Goal: Information Seeking & Learning: Learn about a topic

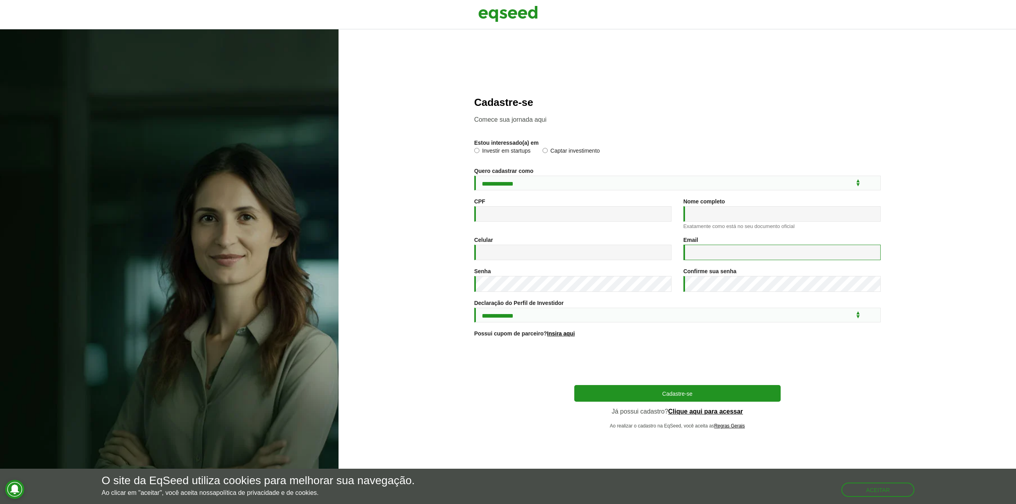
type input "**********"
click at [701, 414] on link "Clique aqui para acessar" at bounding box center [705, 412] width 75 height 6
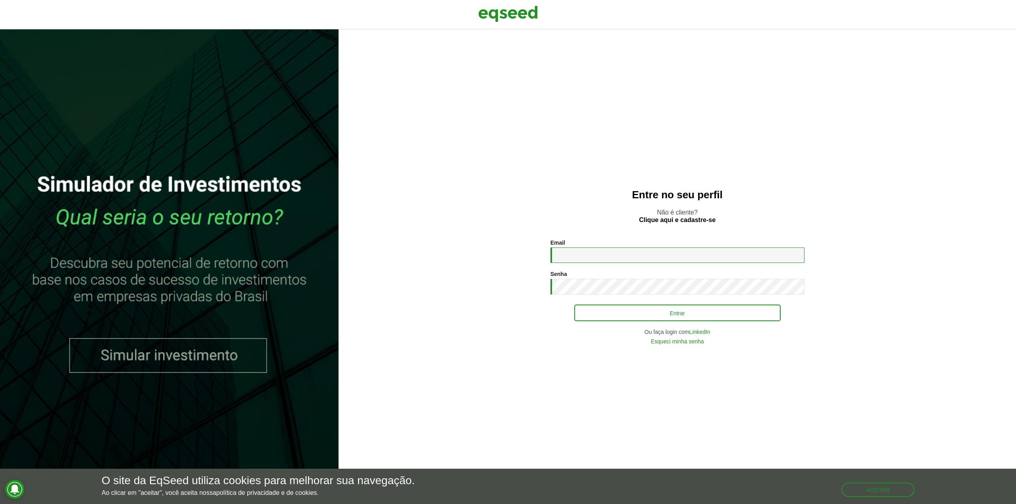
type input "**********"
click at [637, 305] on button "Entrar" at bounding box center [677, 312] width 206 height 15
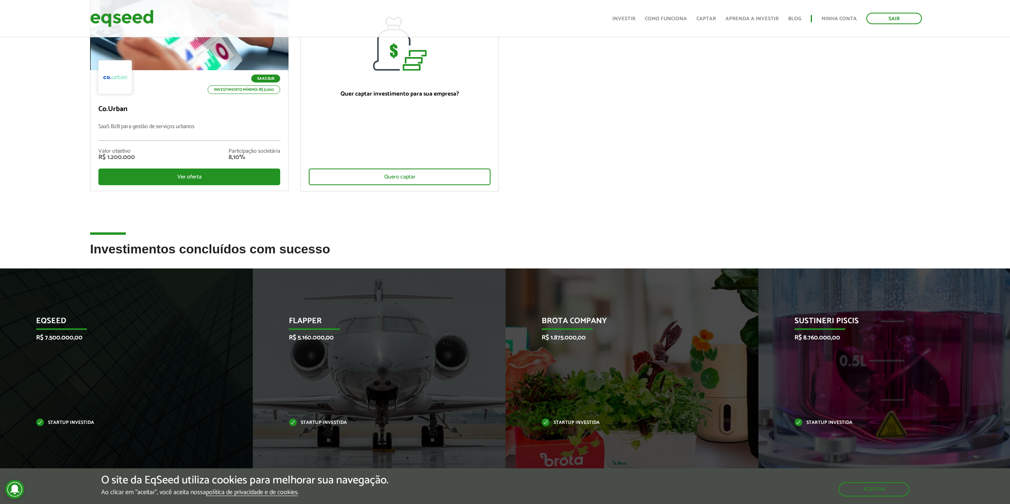
scroll to position [211, 0]
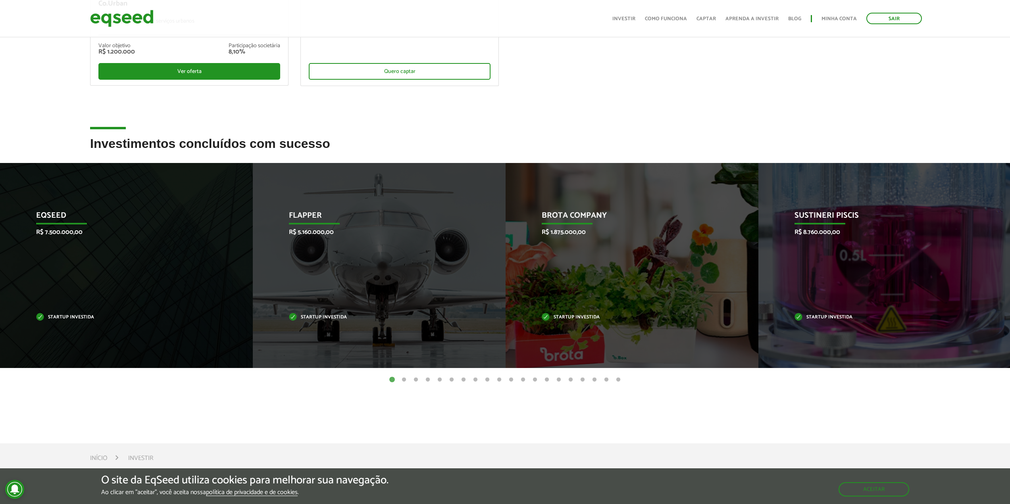
click at [403, 377] on button "2" at bounding box center [404, 380] width 8 height 8
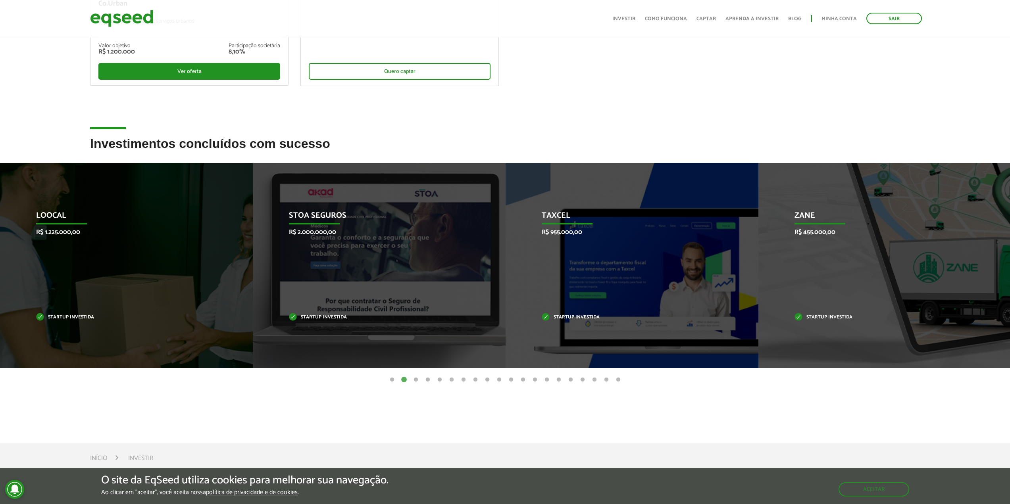
click at [413, 379] on button "3" at bounding box center [416, 380] width 8 height 8
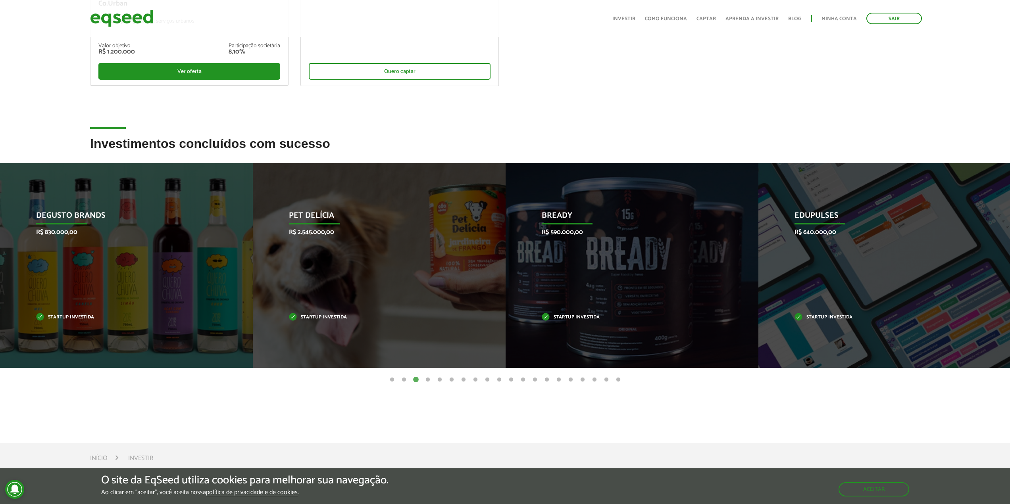
click at [426, 379] on button "4" at bounding box center [428, 380] width 8 height 8
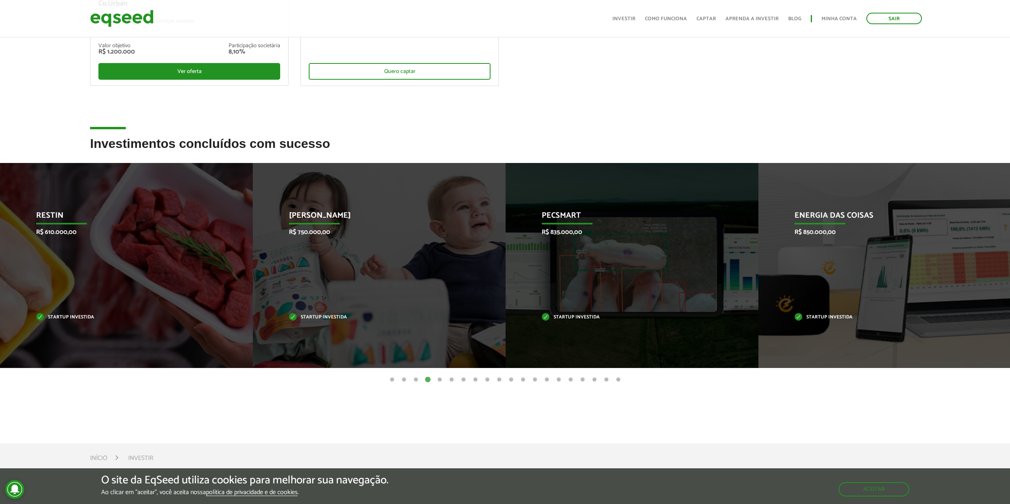
click at [436, 379] on button "5" at bounding box center [440, 380] width 8 height 8
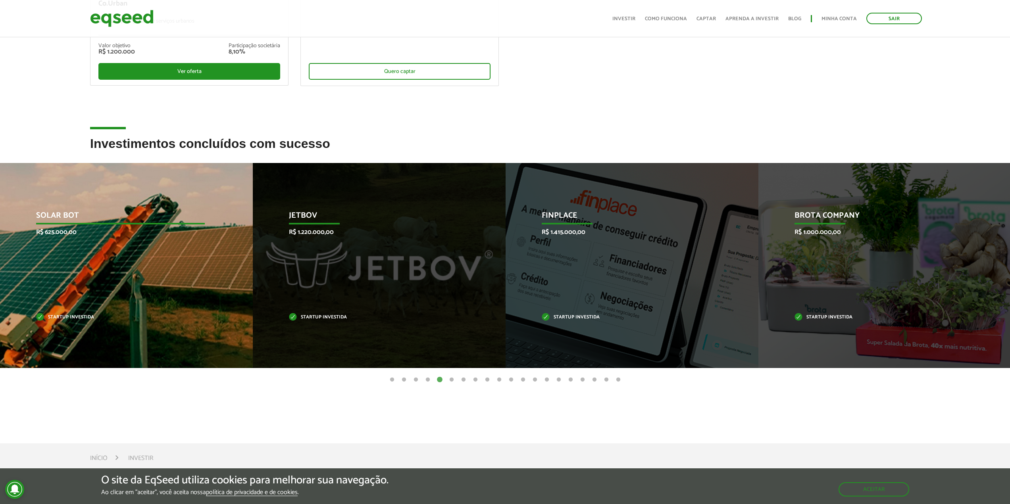
click at [188, 269] on div "Solar Bot R$ 625.000,00 Startup investida" at bounding box center [120, 265] width 241 height 205
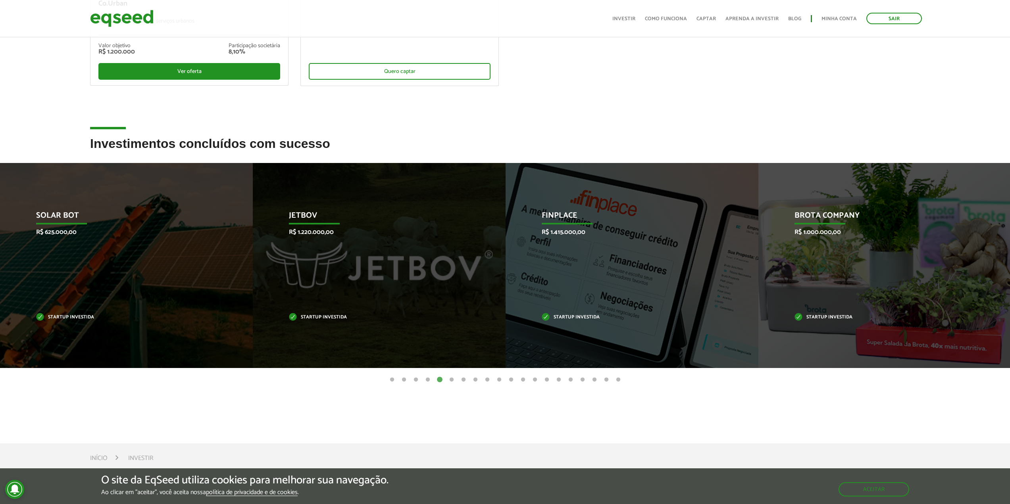
click at [453, 379] on button "6" at bounding box center [451, 380] width 8 height 8
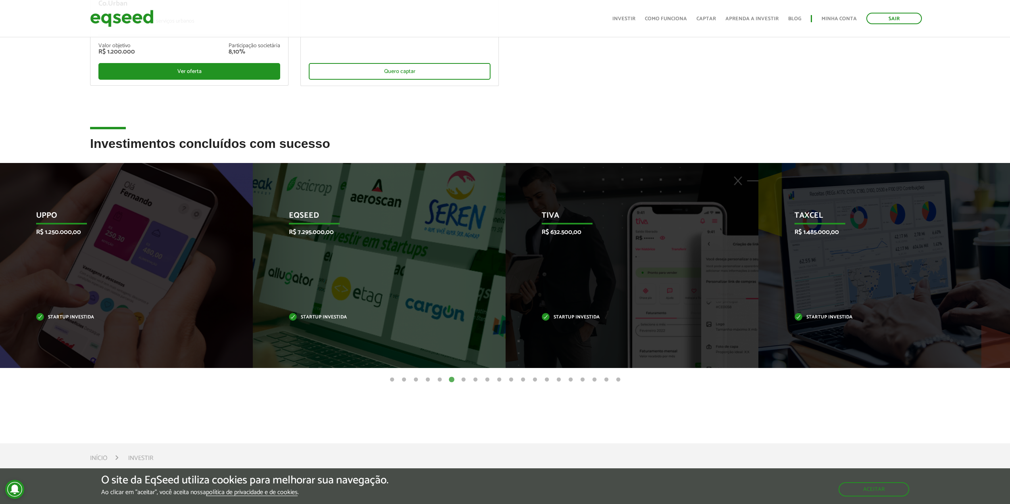
click at [460, 378] on button "7" at bounding box center [463, 380] width 8 height 8
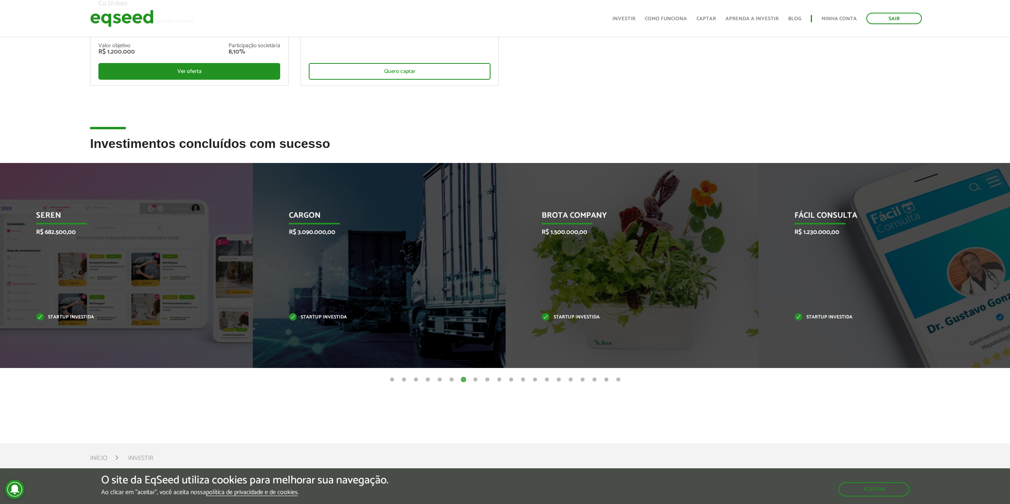
click at [475, 377] on button "8" at bounding box center [475, 380] width 8 height 8
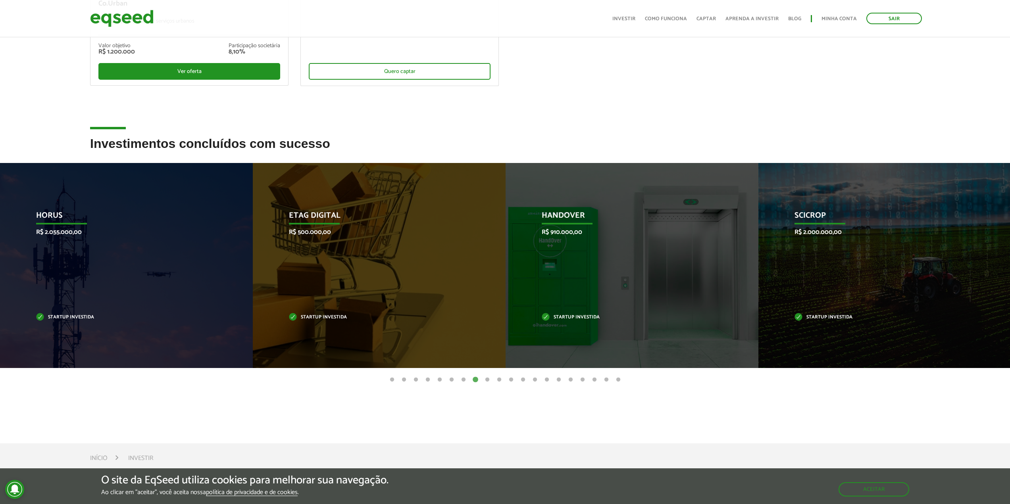
click at [487, 379] on button "9" at bounding box center [487, 380] width 8 height 8
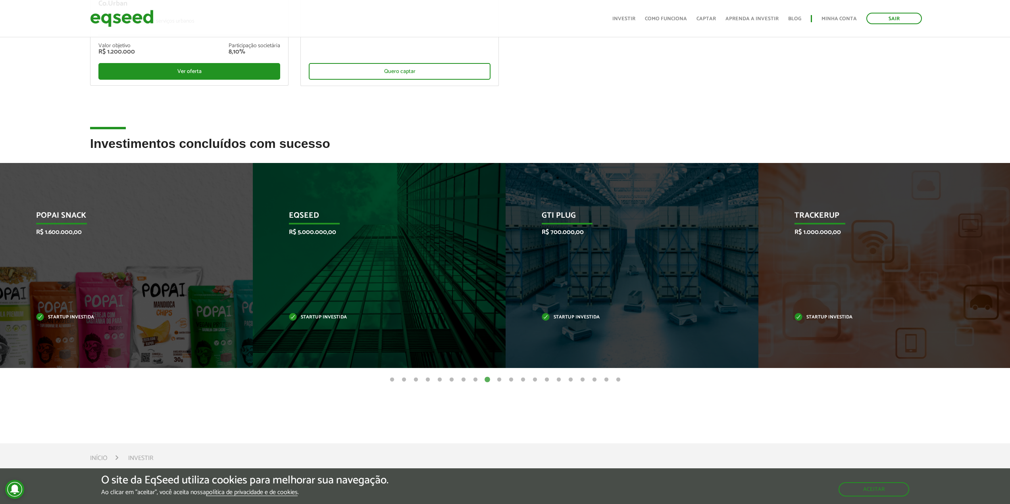
click at [503, 380] on ul "1 2 3 4 5 6 7 8 9 10 11 12 13 14 15 16 17 18 19 20" at bounding box center [505, 379] width 1010 height 9
click at [497, 379] on button "10" at bounding box center [499, 380] width 8 height 8
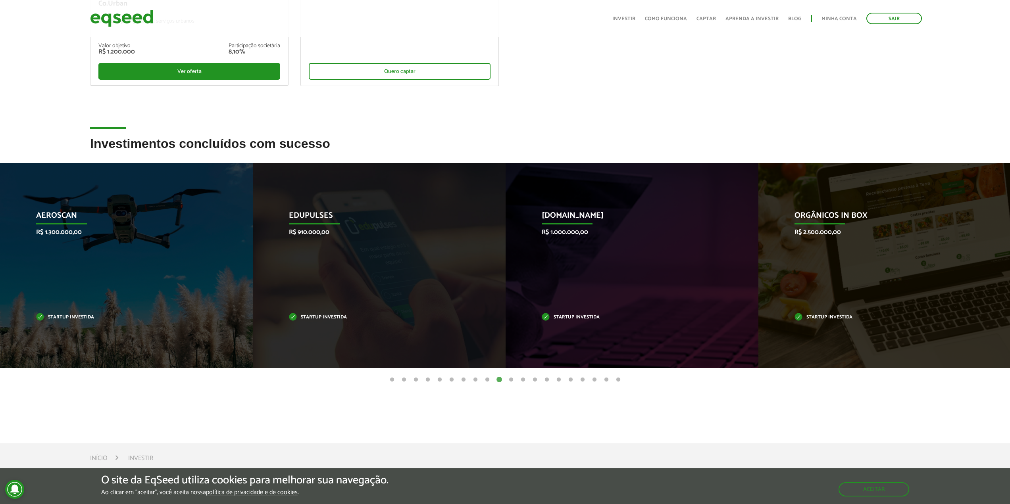
click at [511, 379] on button "11" at bounding box center [511, 380] width 8 height 8
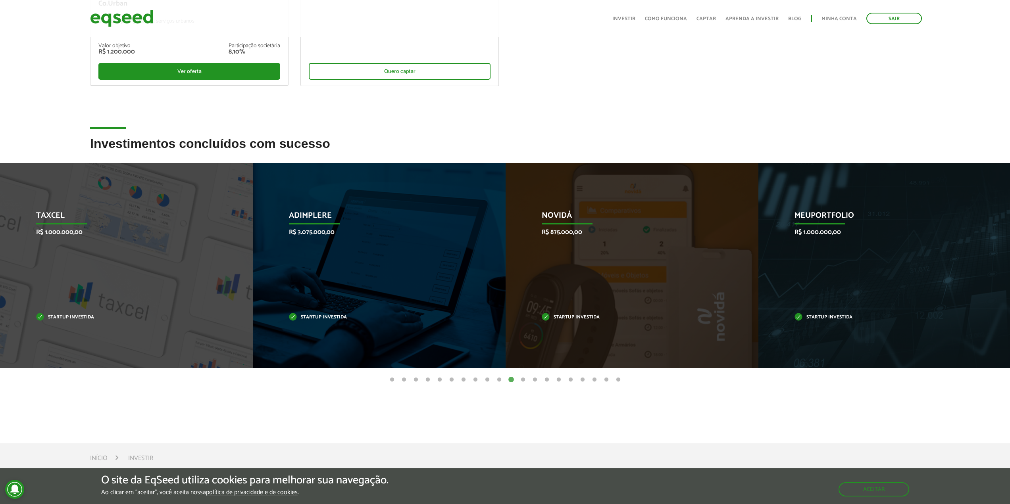
click at [520, 378] on button "12" at bounding box center [523, 380] width 8 height 8
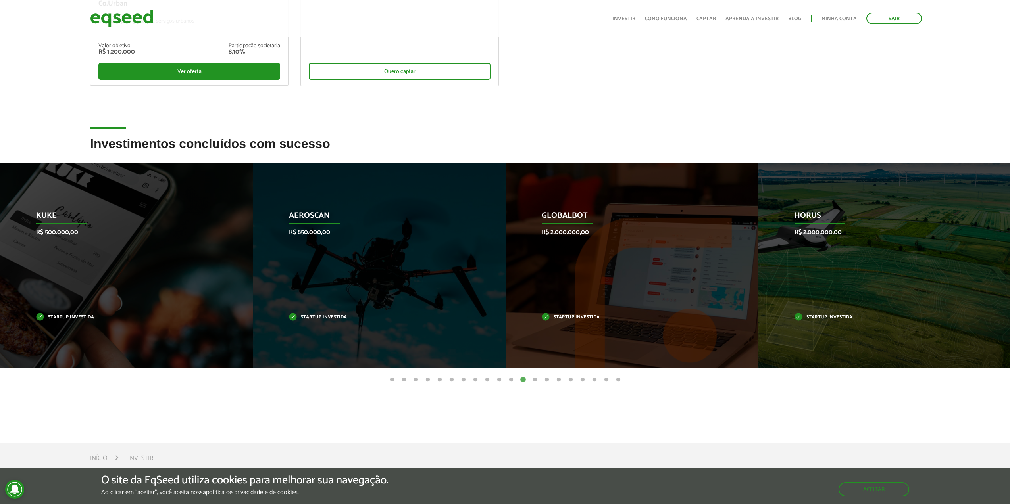
click at [532, 378] on button "13" at bounding box center [535, 380] width 8 height 8
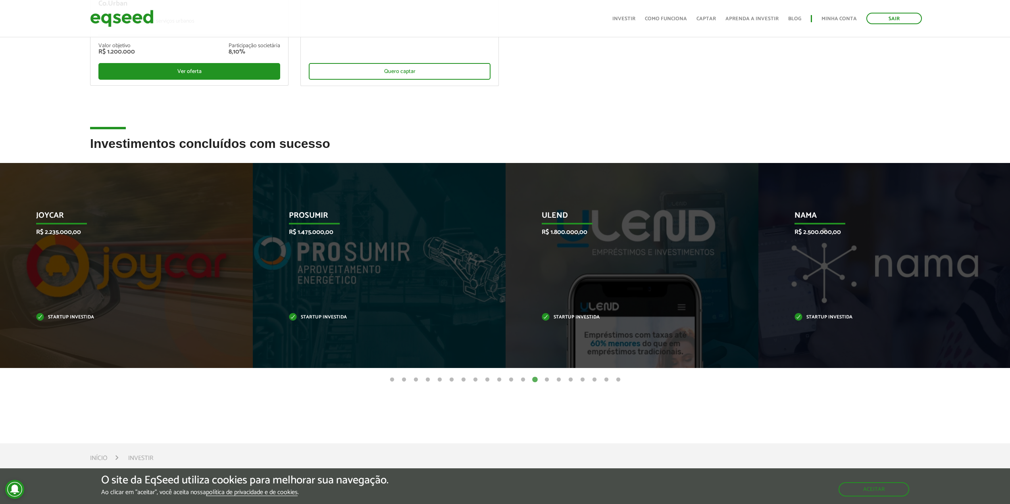
click at [543, 379] on button "14" at bounding box center [547, 380] width 8 height 8
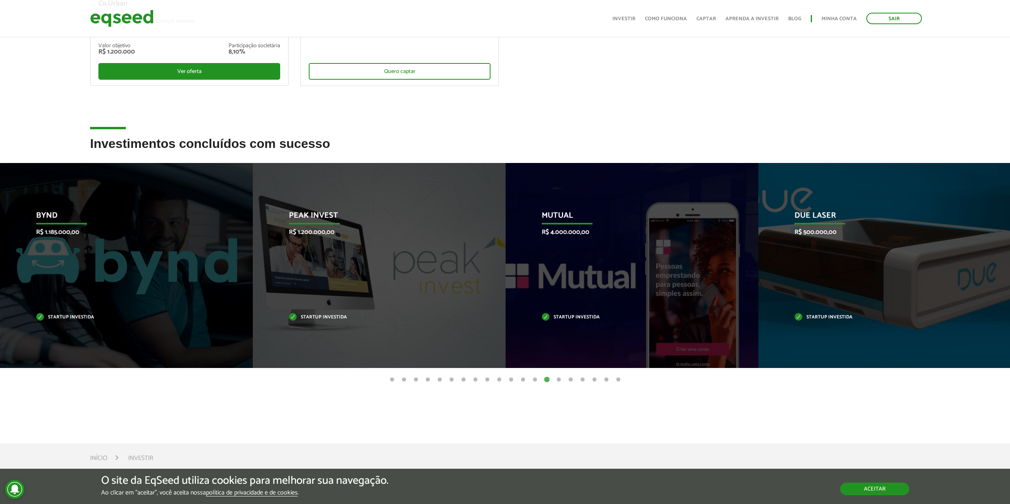
click at [882, 490] on button "Aceitar" at bounding box center [874, 489] width 69 height 13
